Goal: Navigation & Orientation: Find specific page/section

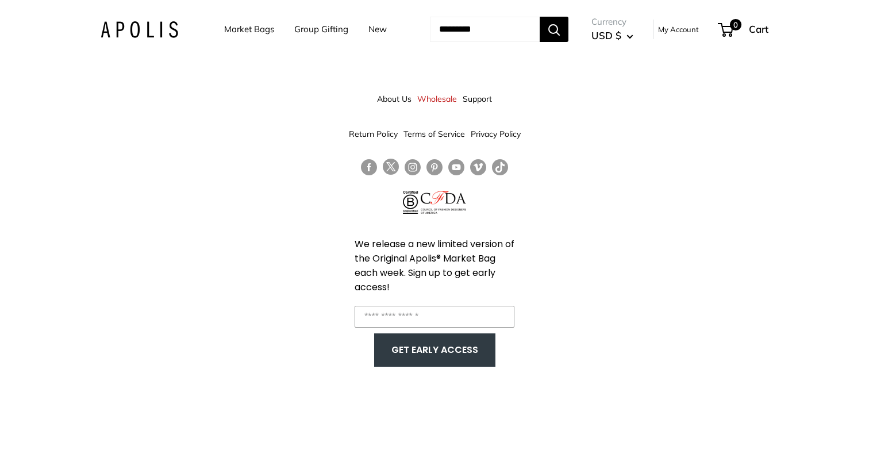
click at [390, 101] on link "About Us" at bounding box center [394, 99] width 34 height 21
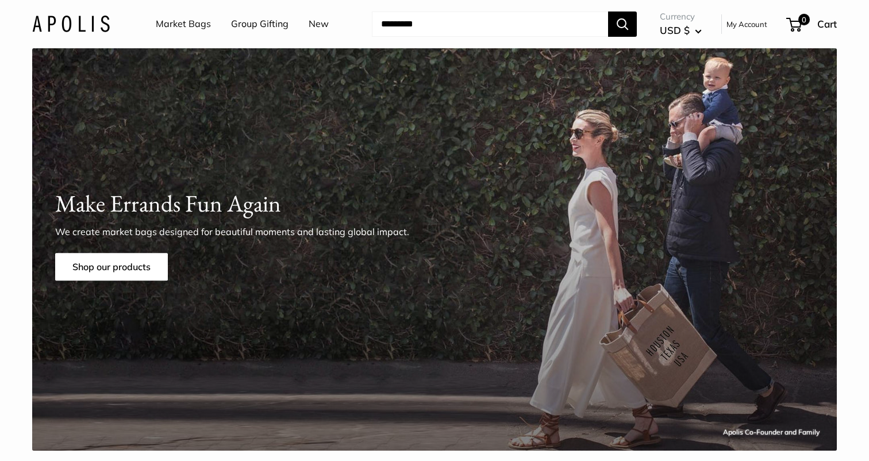
click at [385, 147] on div "Apolis Co-Founder and Family Make Errands Fun Again We create market bags desig…" at bounding box center [434, 249] width 805 height 402
click at [397, 146] on div "Apolis Co-Founder and Family Make Errands Fun Again We create market bags desig…" at bounding box center [434, 249] width 805 height 402
